Goal: Task Accomplishment & Management: Complete application form

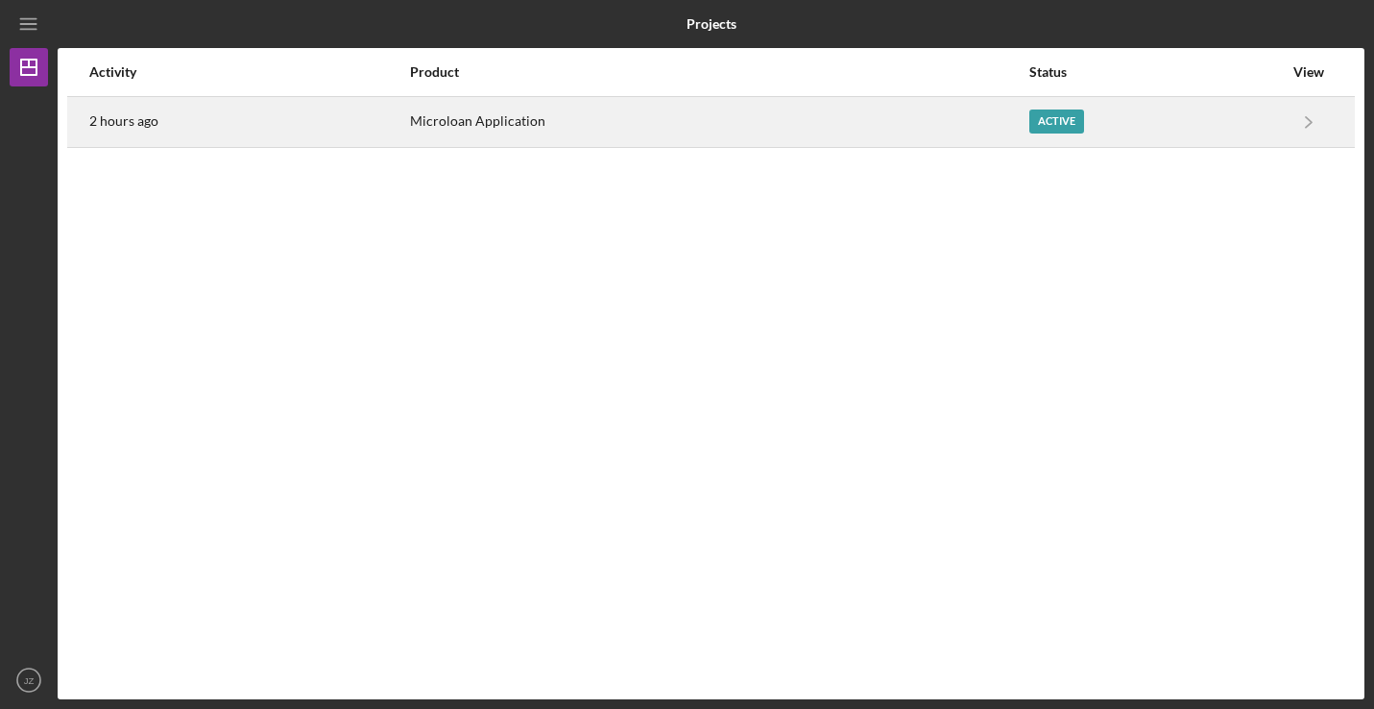
click at [555, 133] on div "Microloan Application" at bounding box center [719, 122] width 618 height 48
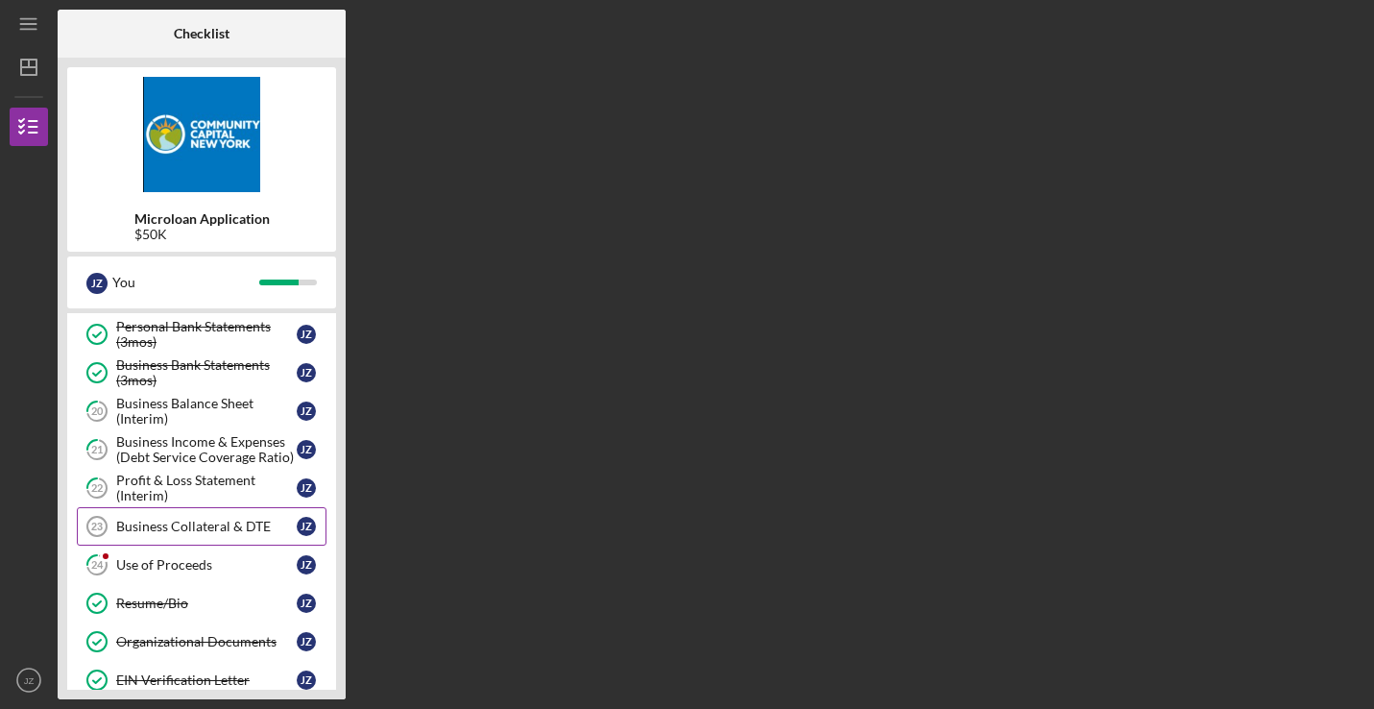
scroll to position [320, 0]
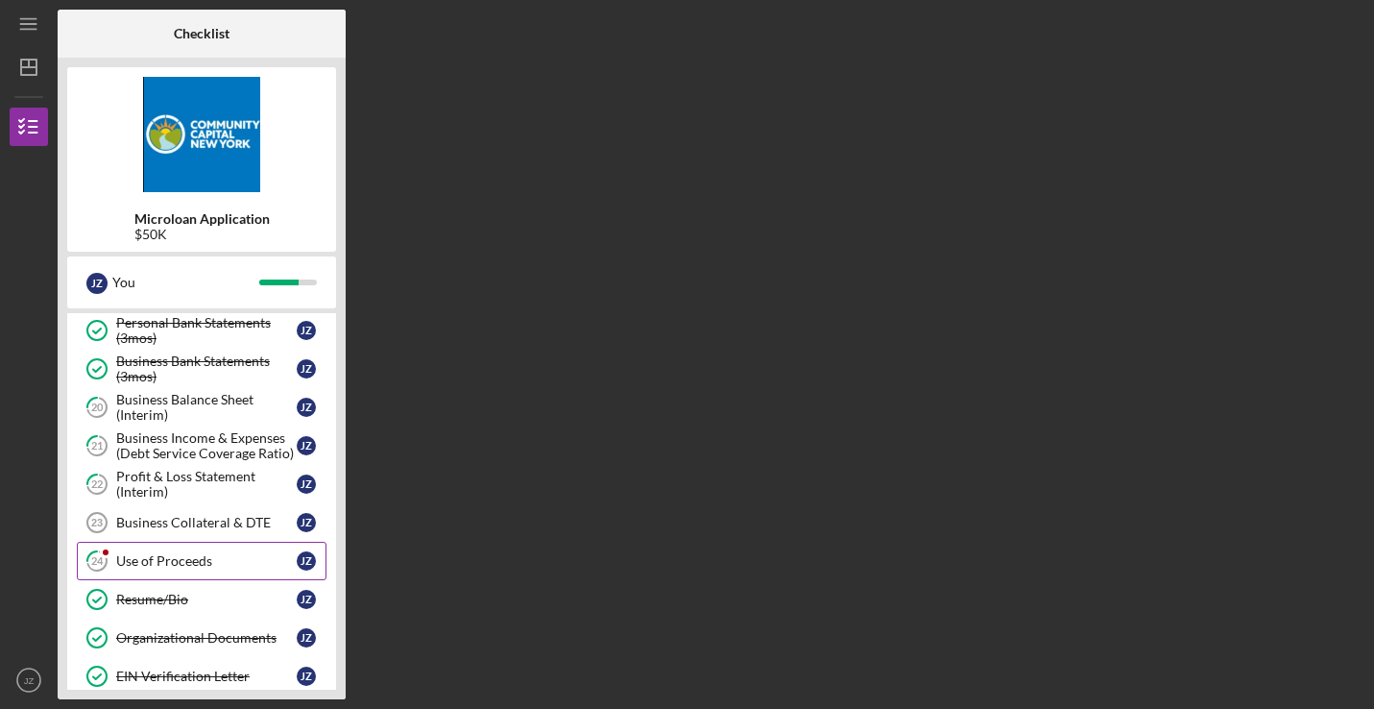
click at [198, 565] on div "Use of Proceeds" at bounding box center [206, 560] width 181 height 15
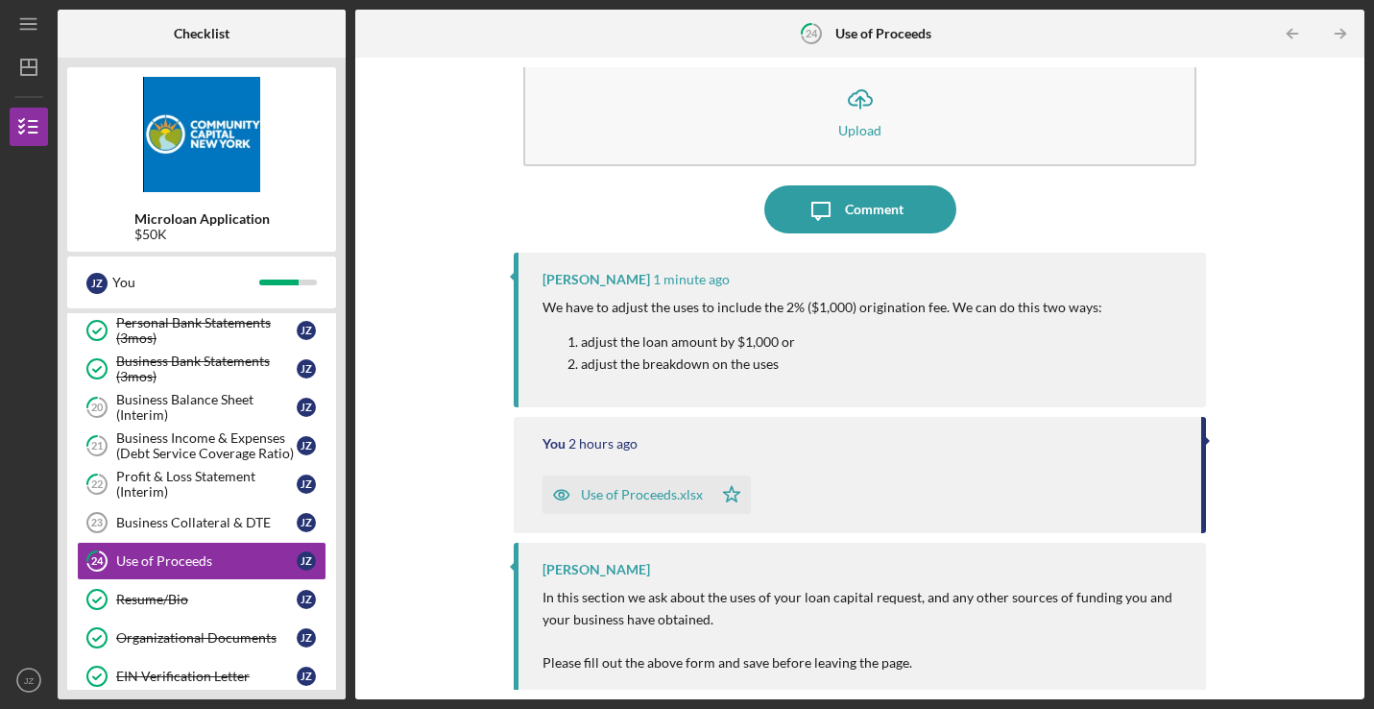
scroll to position [41, 0]
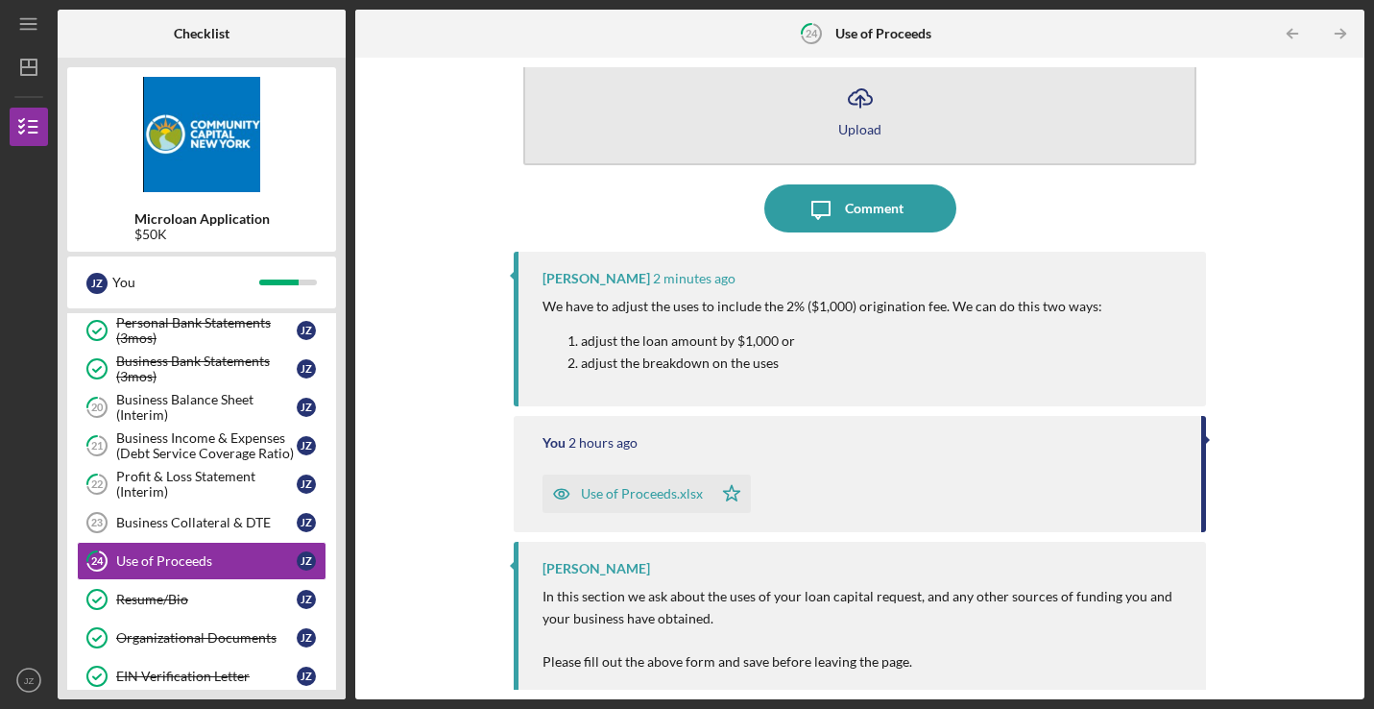
click at [829, 123] on button "Icon/Upload Upload" at bounding box center [860, 110] width 674 height 110
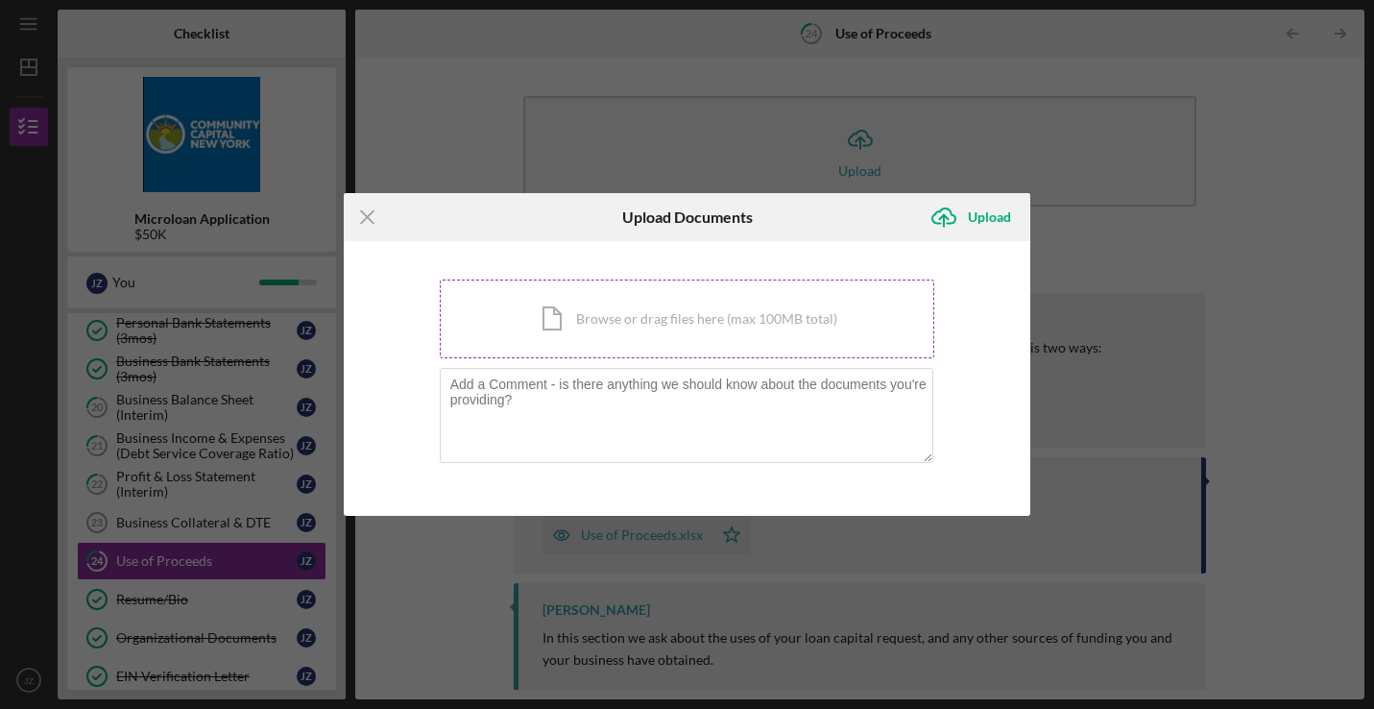
click at [602, 316] on div "Icon/Document Browse or drag files here (max 100MB total) Tap to choose files o…" at bounding box center [688, 319] width 496 height 79
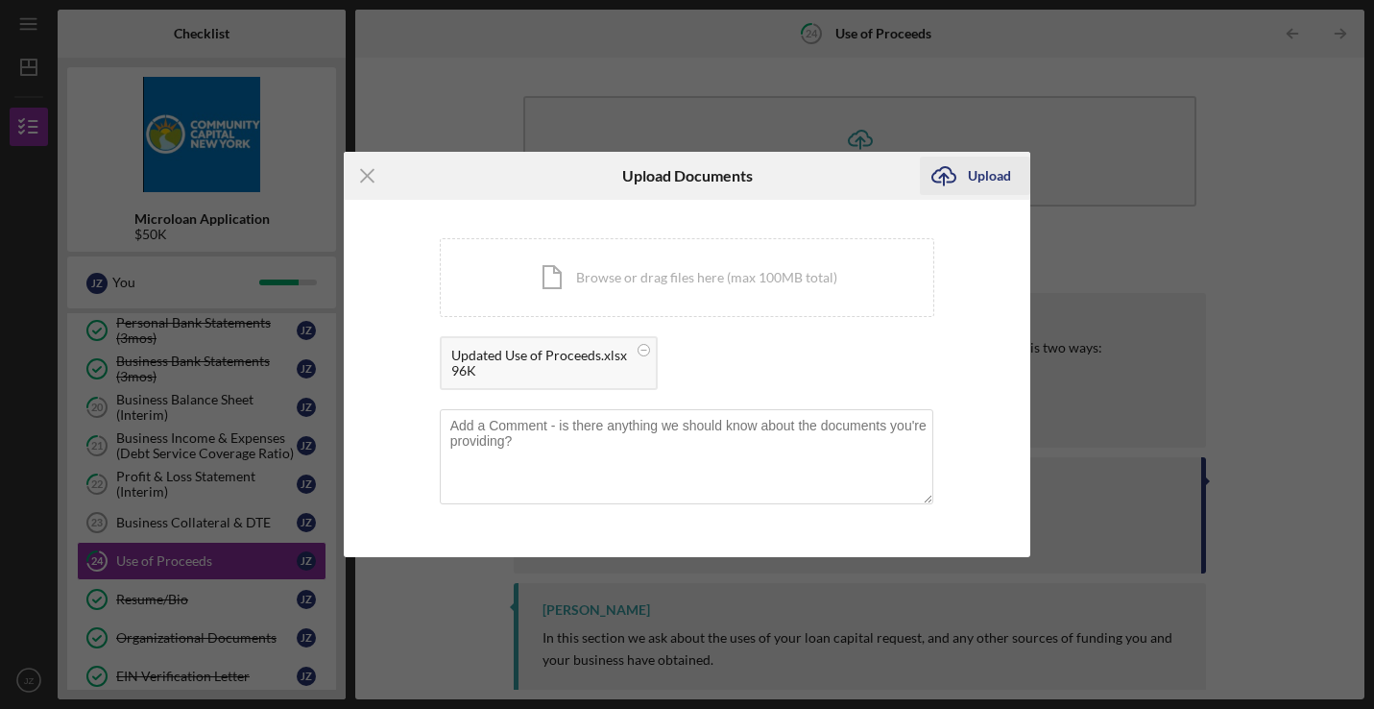
click at [1009, 178] on div "Upload" at bounding box center [989, 176] width 43 height 38
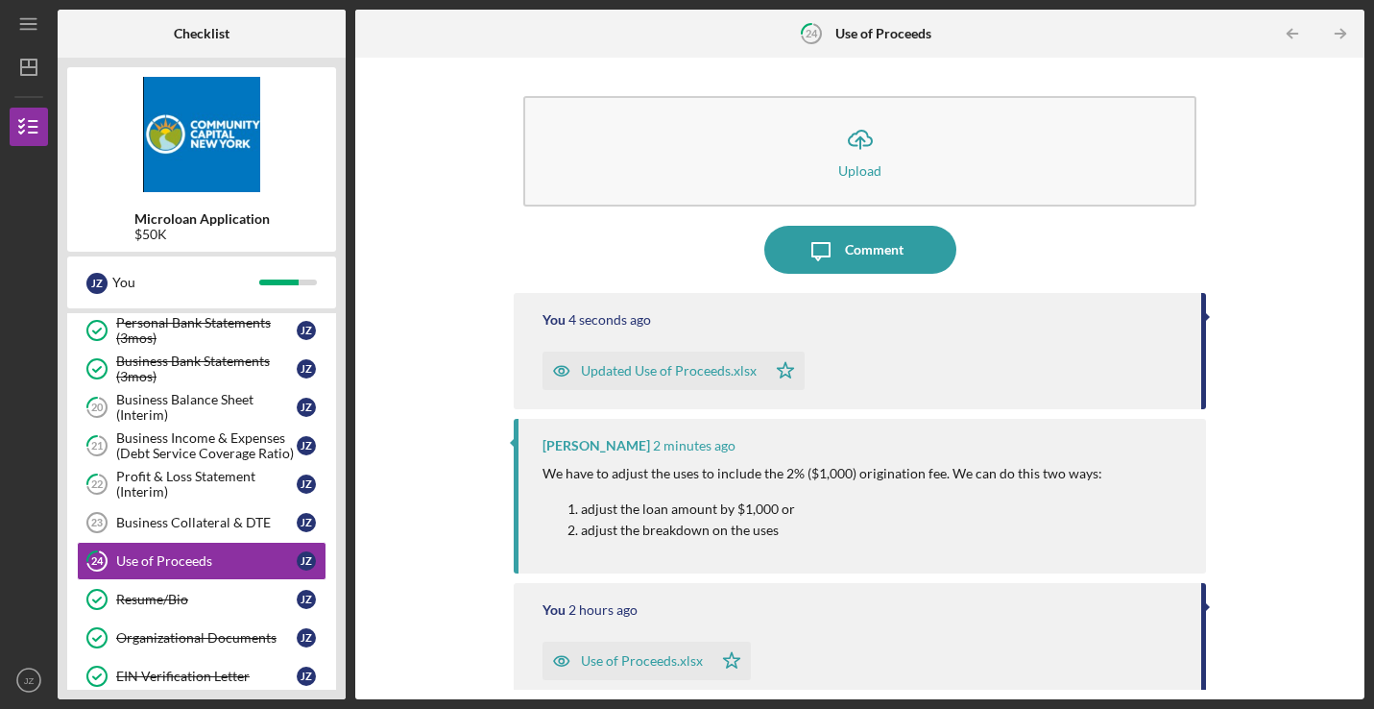
scroll to position [20, 0]
